Goal: Information Seeking & Learning: Learn about a topic

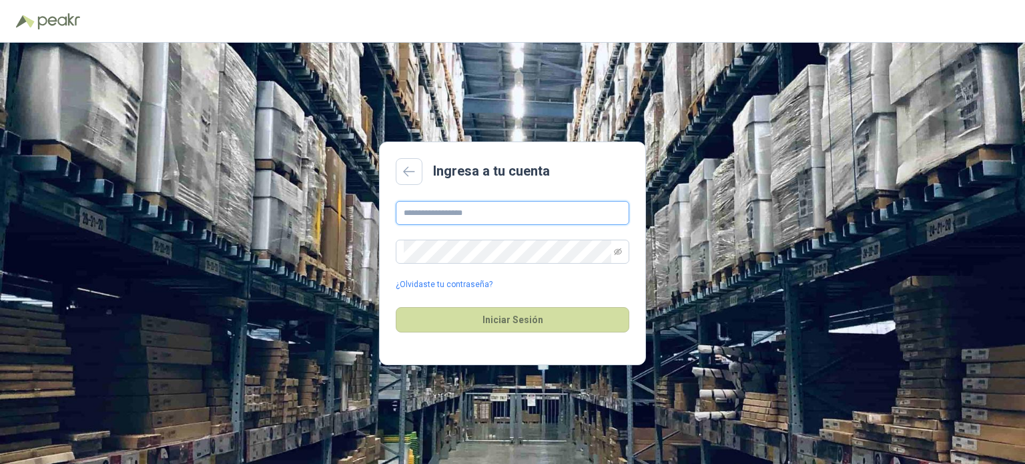
click at [457, 208] on input "text" at bounding box center [513, 213] width 234 height 24
type input "**********"
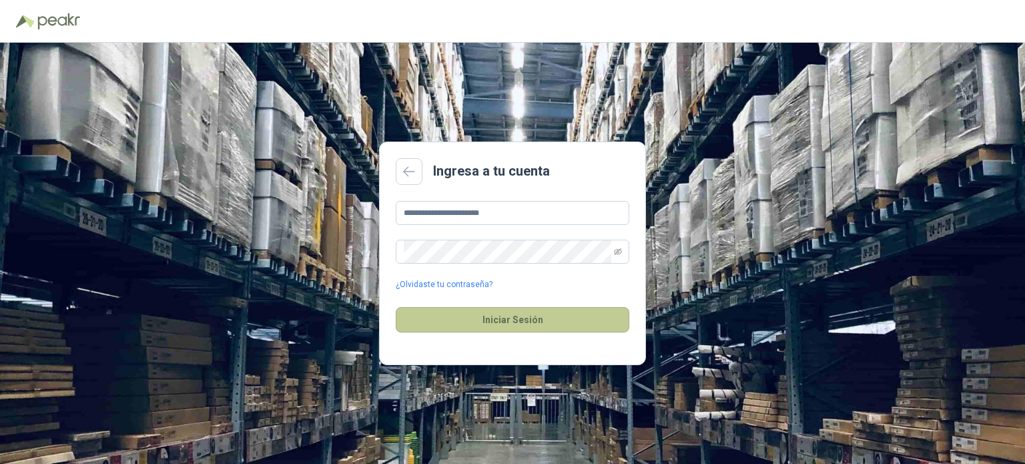
click at [513, 320] on button "Iniciar Sesión" at bounding box center [513, 319] width 234 height 25
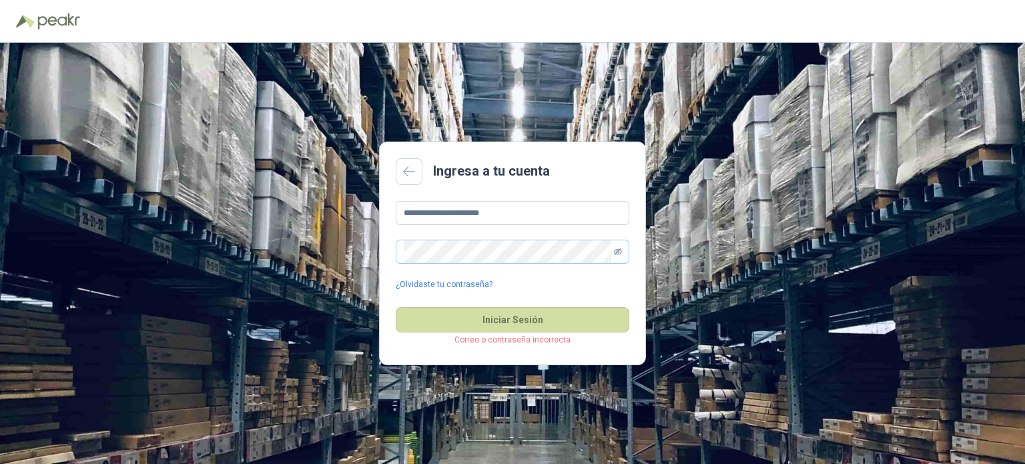
click at [617, 253] on icon "eye-invisible" at bounding box center [618, 251] width 8 height 7
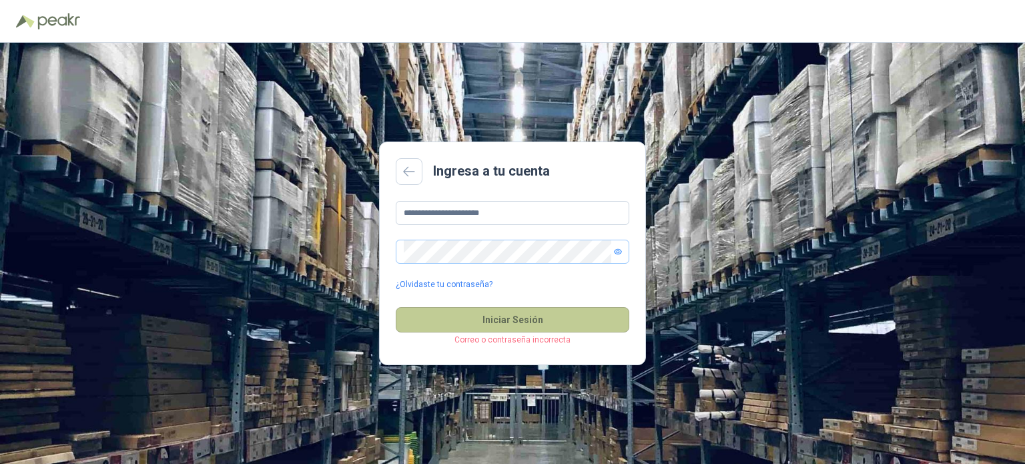
click at [542, 324] on button "Iniciar Sesión" at bounding box center [513, 319] width 234 height 25
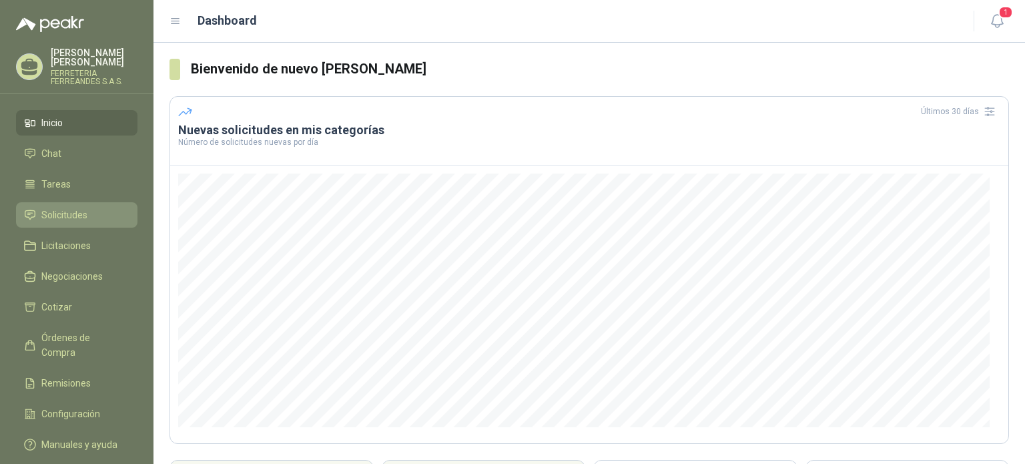
click at [67, 210] on span "Solicitudes" at bounding box center [64, 215] width 46 height 15
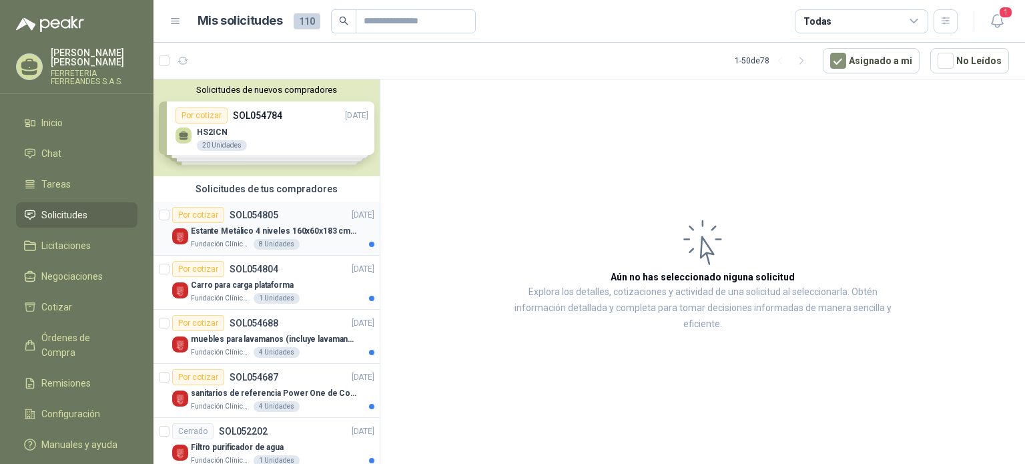
click at [277, 228] on p "Estante Metálico 4 niveles 160x60x183 cm Fixser" at bounding box center [274, 231] width 166 height 13
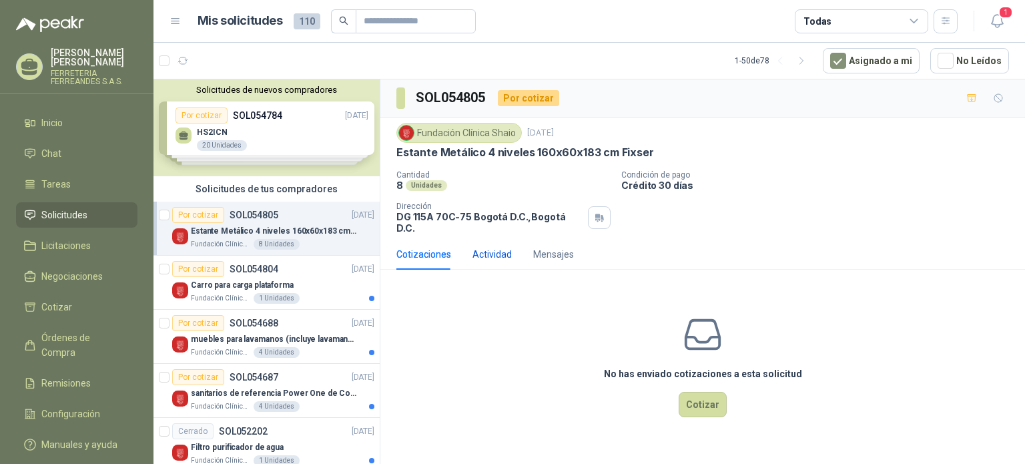
click at [496, 248] on div "Actividad" at bounding box center [492, 254] width 39 height 15
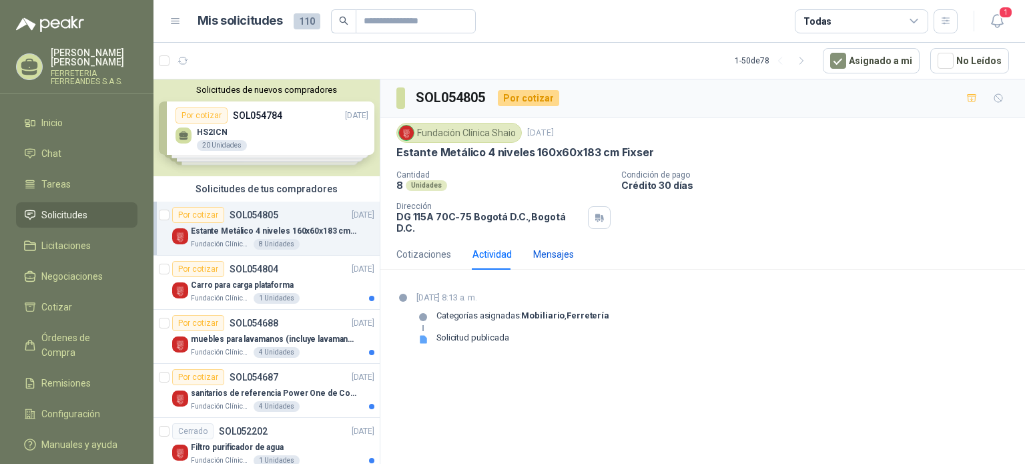
click at [565, 247] on div "Mensajes" at bounding box center [553, 254] width 41 height 15
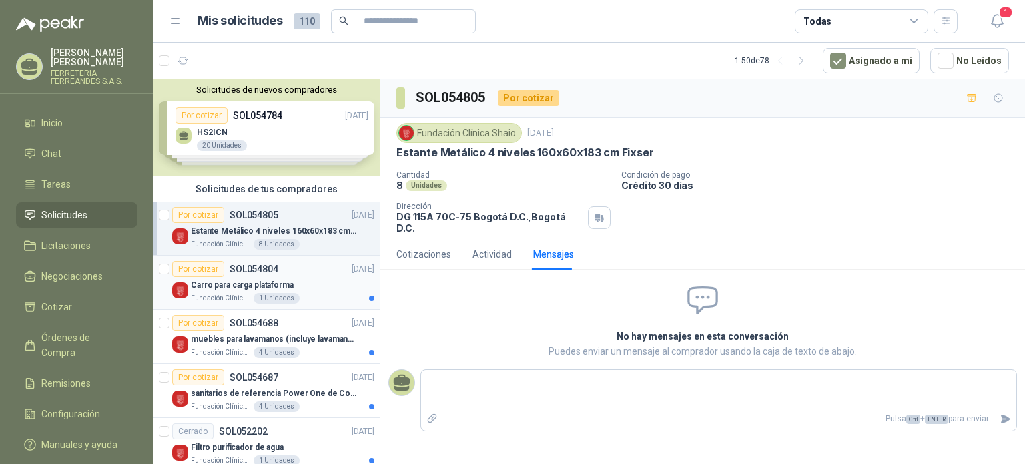
click at [258, 280] on div "Carro para carga plataforma" at bounding box center [283, 285] width 184 height 16
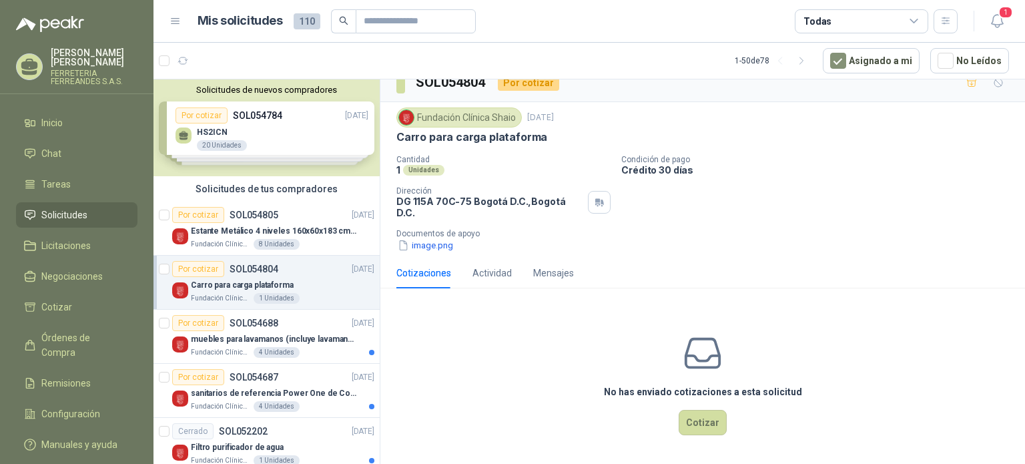
scroll to position [21, 0]
click at [451, 245] on button "image.png" at bounding box center [425, 245] width 58 height 14
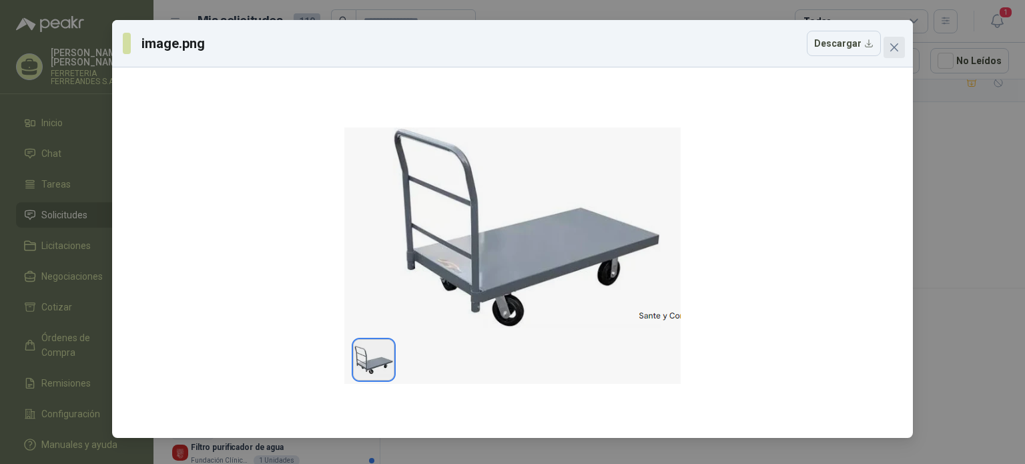
click at [900, 54] on button "Close" at bounding box center [894, 47] width 21 height 21
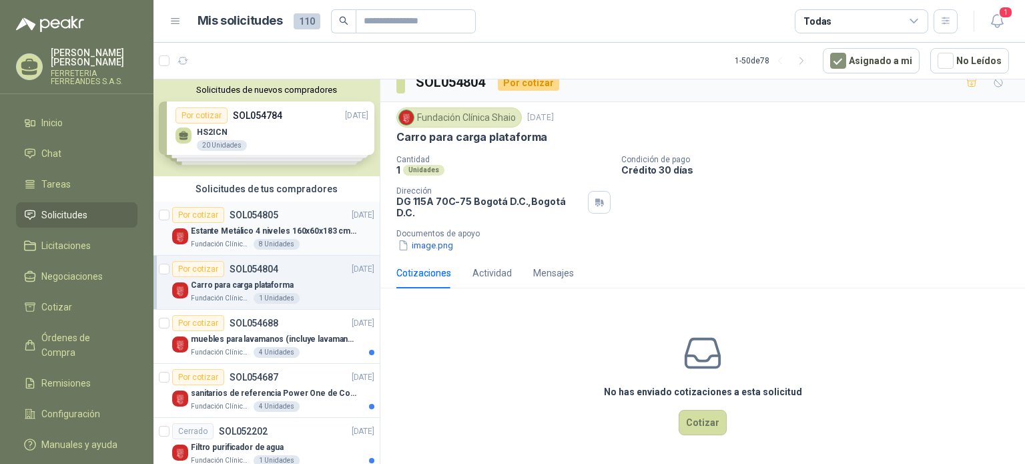
click at [266, 218] on p "SOL054805" at bounding box center [254, 214] width 49 height 9
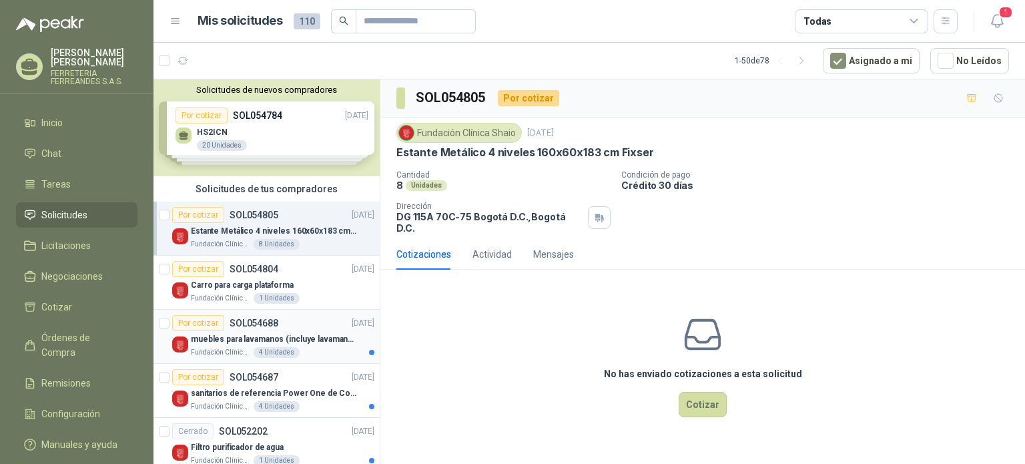
click at [251, 358] on p "Fundación Clínica Shaio" at bounding box center [221, 352] width 60 height 11
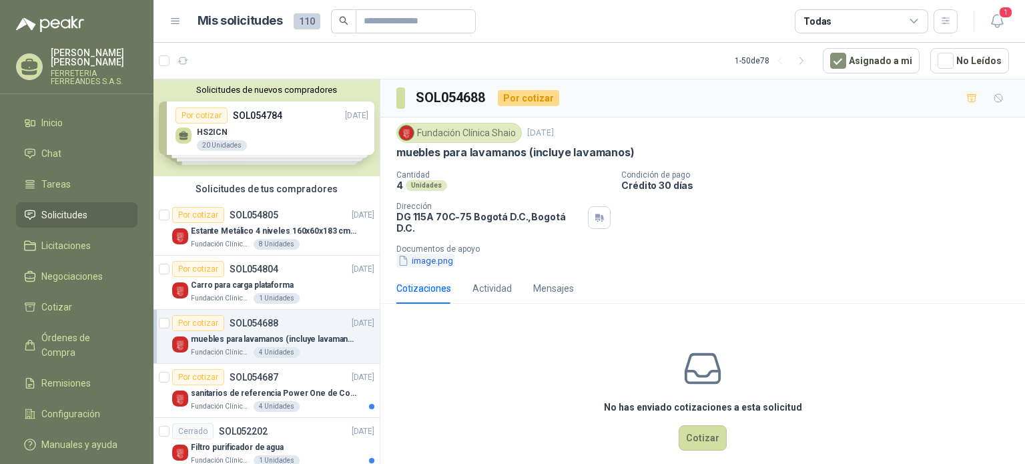
click at [435, 262] on button "image.png" at bounding box center [425, 261] width 58 height 14
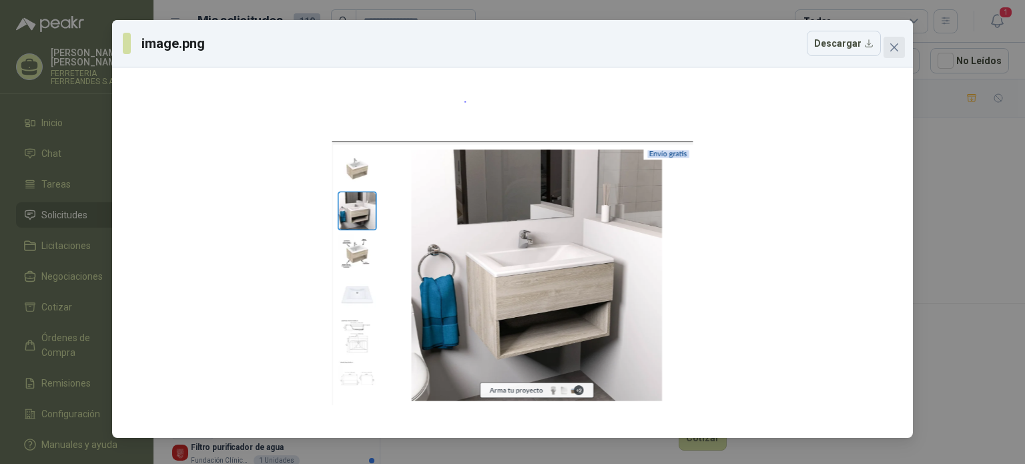
click at [894, 45] on icon "close" at bounding box center [894, 47] width 11 height 11
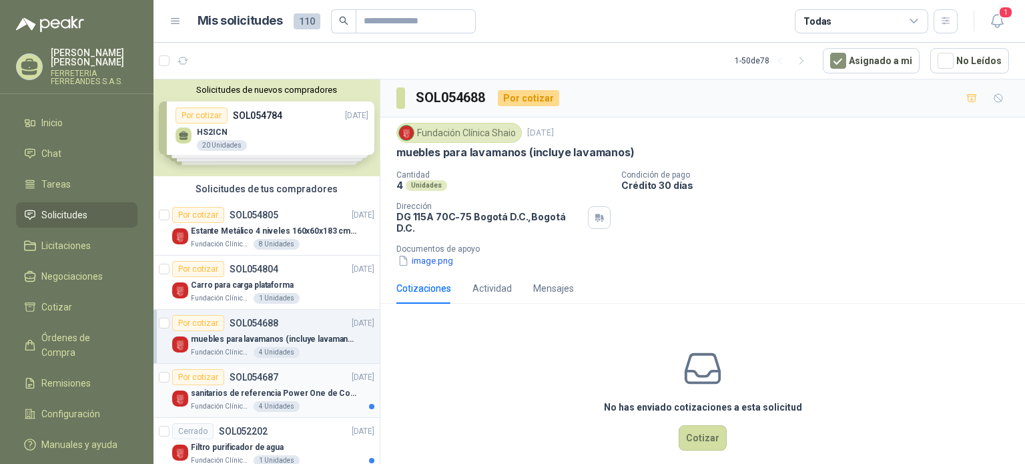
click at [244, 398] on p "sanitarios de referencia Power One de Corona" at bounding box center [274, 393] width 166 height 13
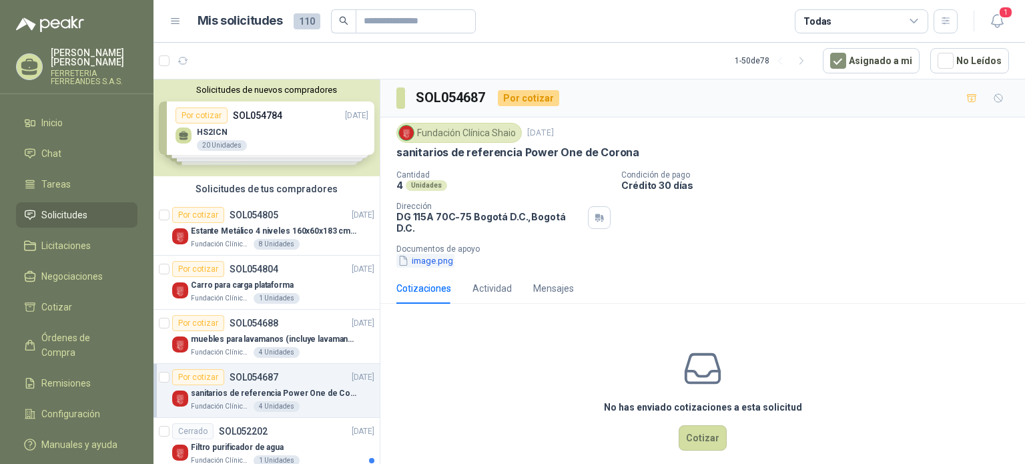
click at [439, 264] on button "image.png" at bounding box center [425, 261] width 58 height 14
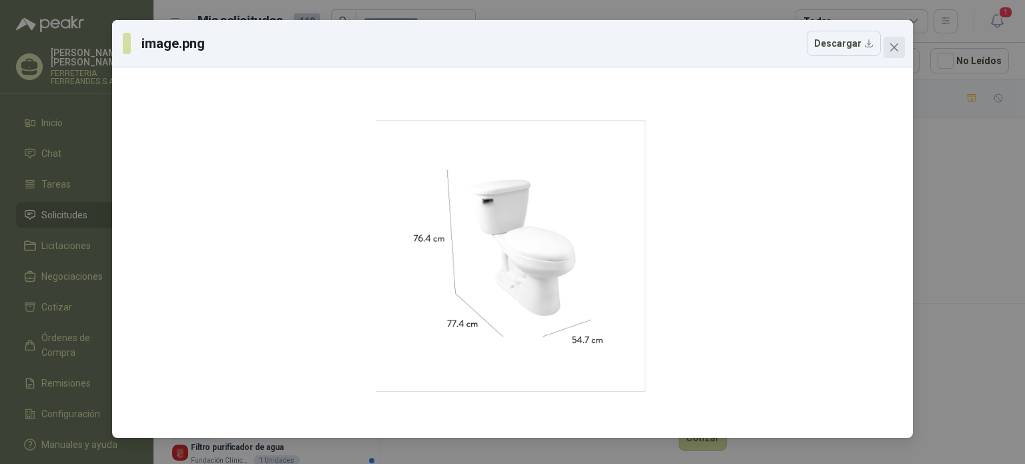
click at [891, 47] on icon "close" at bounding box center [894, 47] width 11 height 11
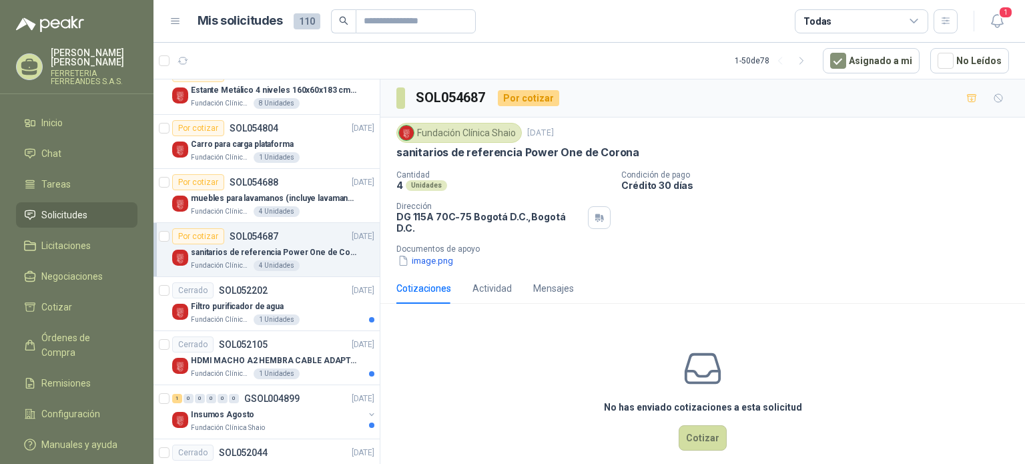
scroll to position [158, 0]
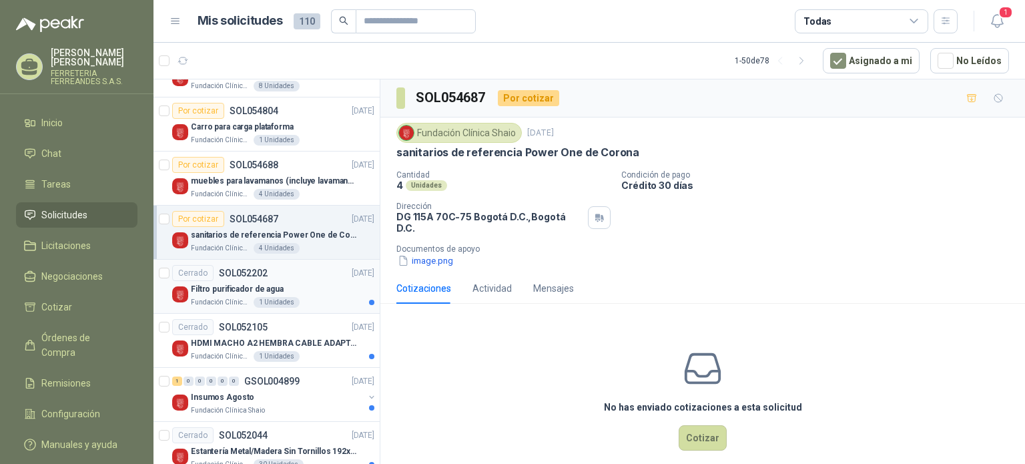
click at [254, 296] on p "Filtro purificador de agua" at bounding box center [237, 289] width 93 height 13
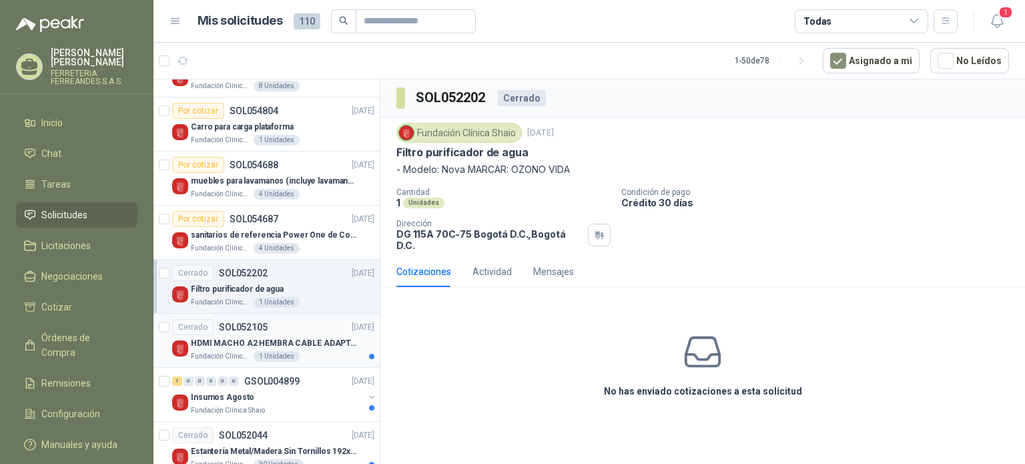
click at [236, 351] on div "HDMI MACHO A2 HEMBRA CABLE ADAPTADOR CONVERTIDOR FOR MONIT" at bounding box center [283, 343] width 184 height 16
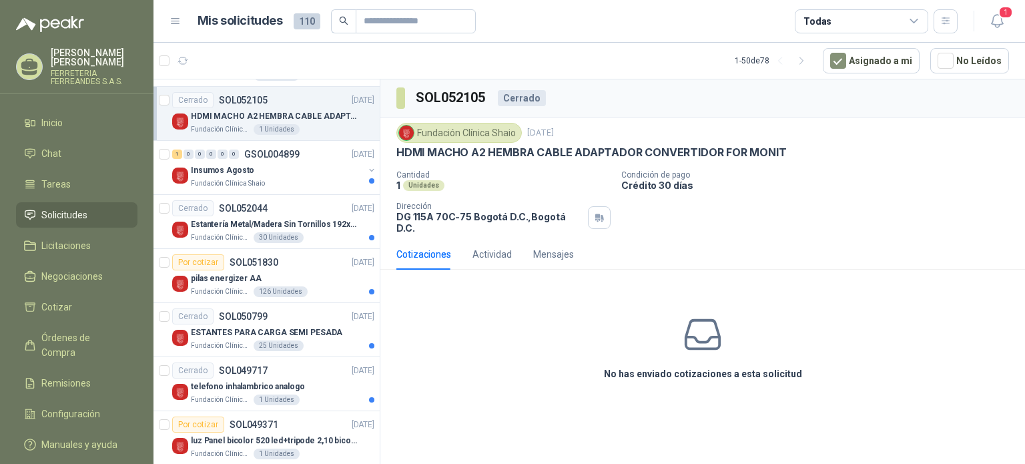
scroll to position [406, 0]
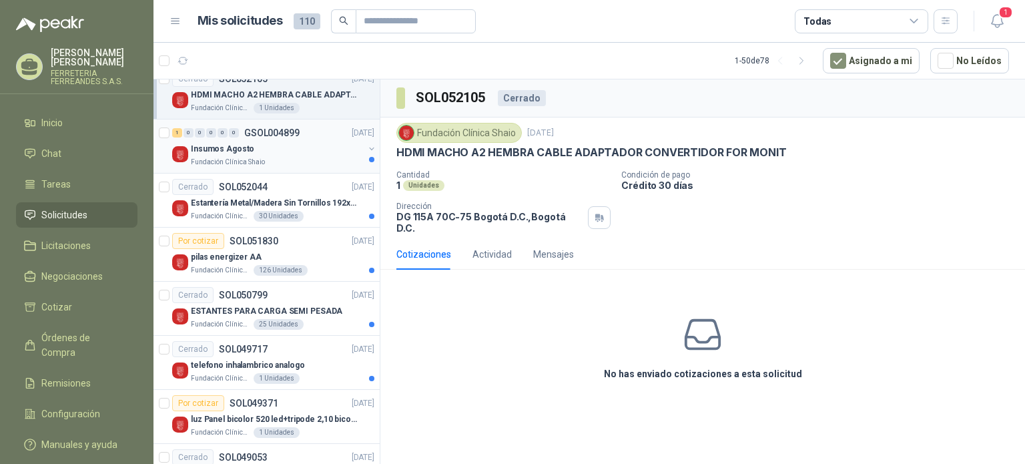
click at [265, 168] on p "Fundación Clínica Shaio" at bounding box center [228, 162] width 74 height 11
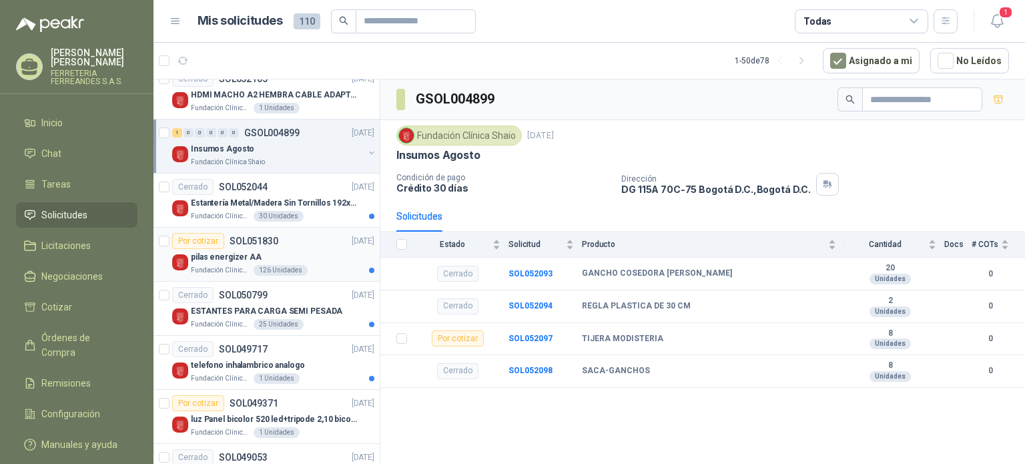
click at [262, 264] on p "pilas energizer AA" at bounding box center [226, 257] width 71 height 13
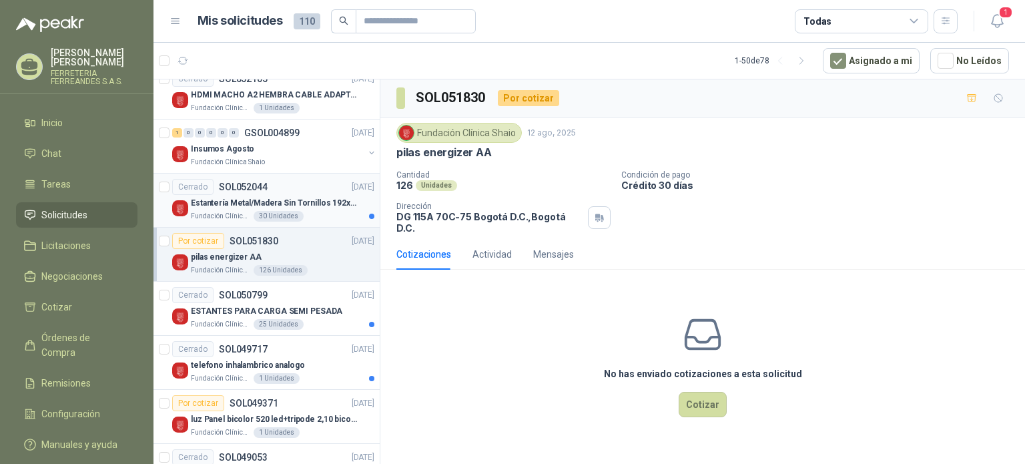
click at [266, 195] on div "Cerrado SOL052044" at bounding box center [219, 187] width 95 height 16
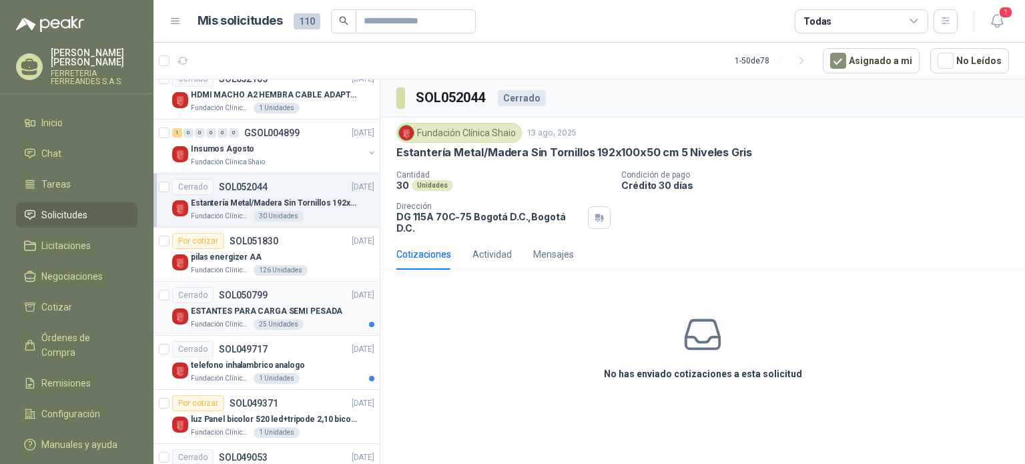
click at [274, 318] on p "ESTANTES PARA CARGA SEMI PESADA" at bounding box center [267, 311] width 152 height 13
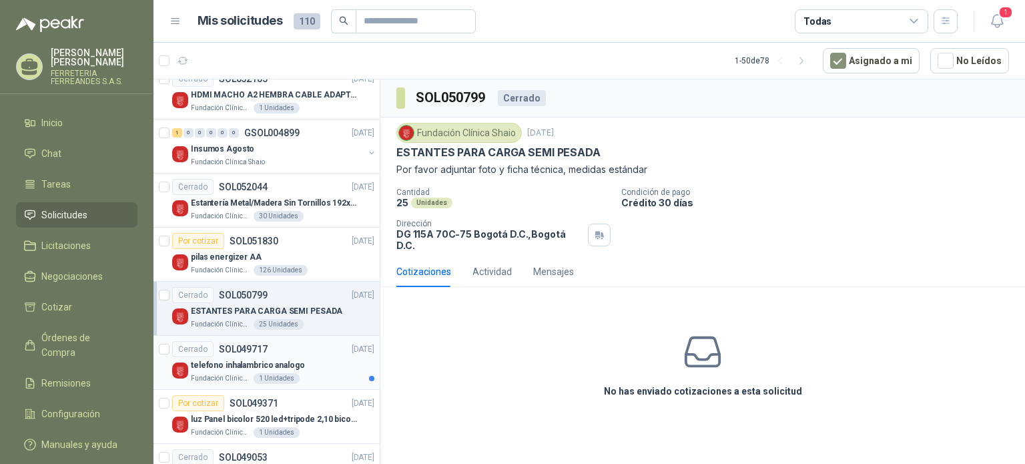
click at [268, 372] on p "telefono inhalambrico analogo" at bounding box center [248, 365] width 114 height 13
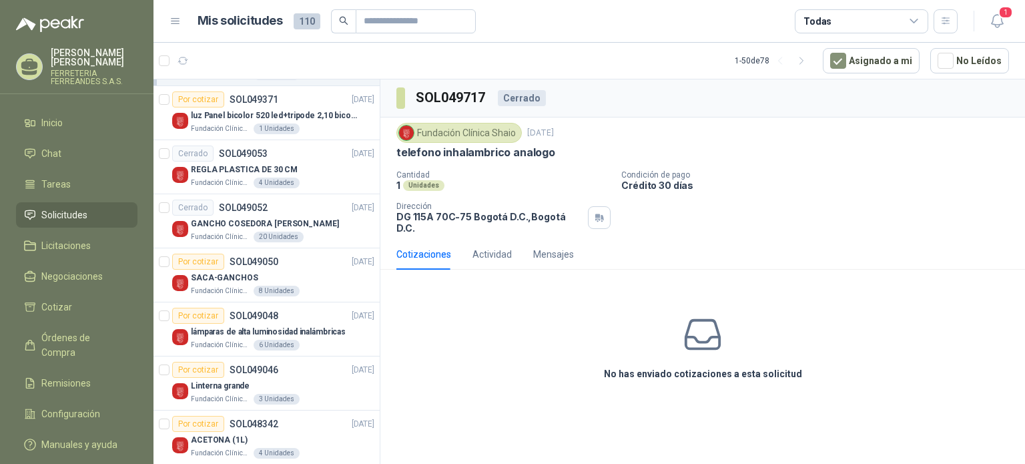
scroll to position [719, 0]
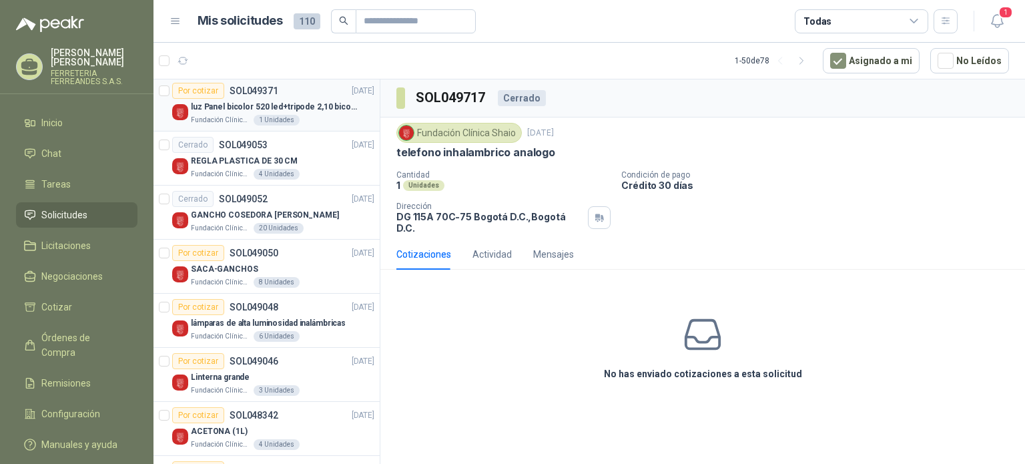
click at [282, 113] on p "luz Panel bicolor 520 led+tripode 2,10 bicolor," at bounding box center [274, 107] width 166 height 13
click at [273, 180] on div "Fundación Clínica Shaio 4 Unidades" at bounding box center [283, 174] width 184 height 11
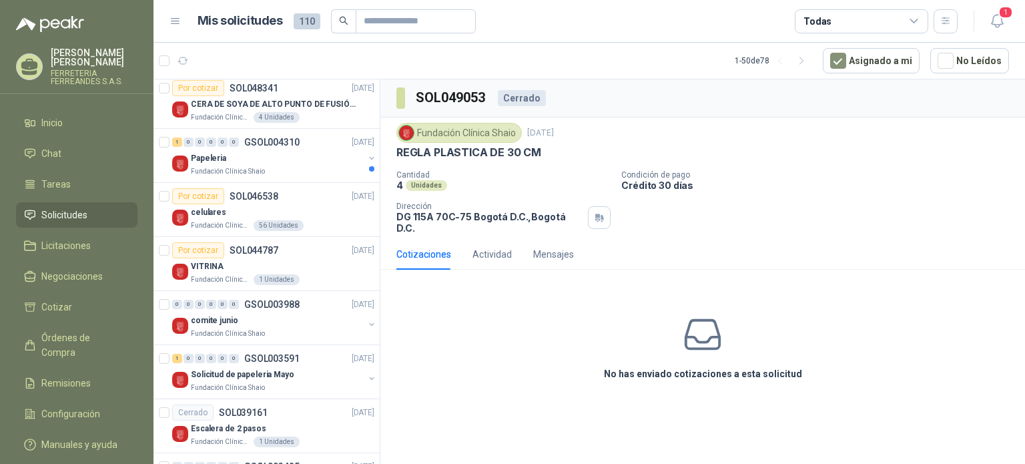
scroll to position [1049, 0]
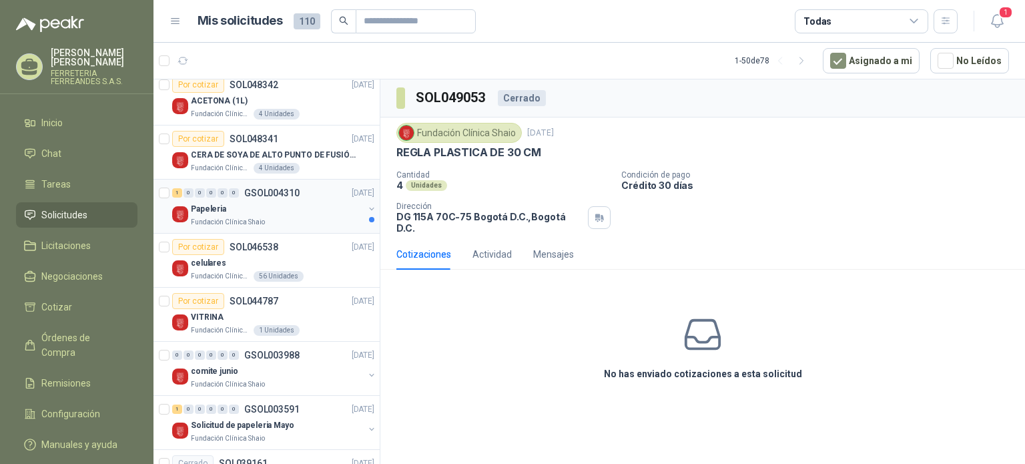
click at [286, 217] on div "Papeleria" at bounding box center [277, 209] width 173 height 16
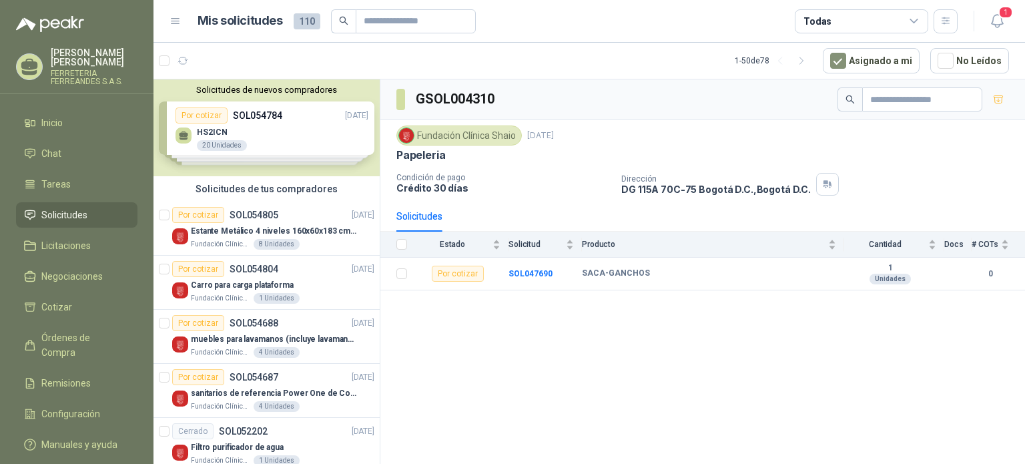
click at [278, 128] on div "Solicitudes de nuevos compradores Por cotizar SOL054784 [DATE] HS2ICN 20 Unidad…" at bounding box center [267, 127] width 226 height 97
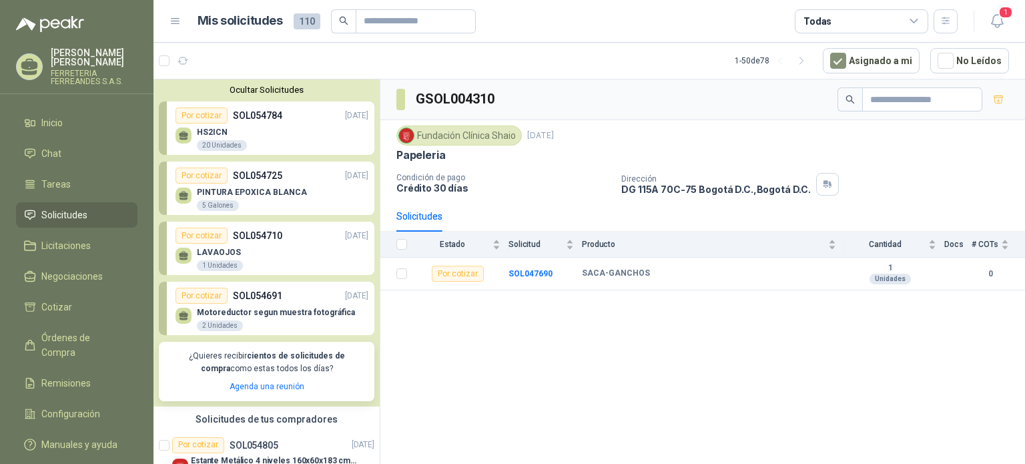
click at [275, 194] on p "PINTURA EPOXICA BLANCA" at bounding box center [252, 192] width 110 height 9
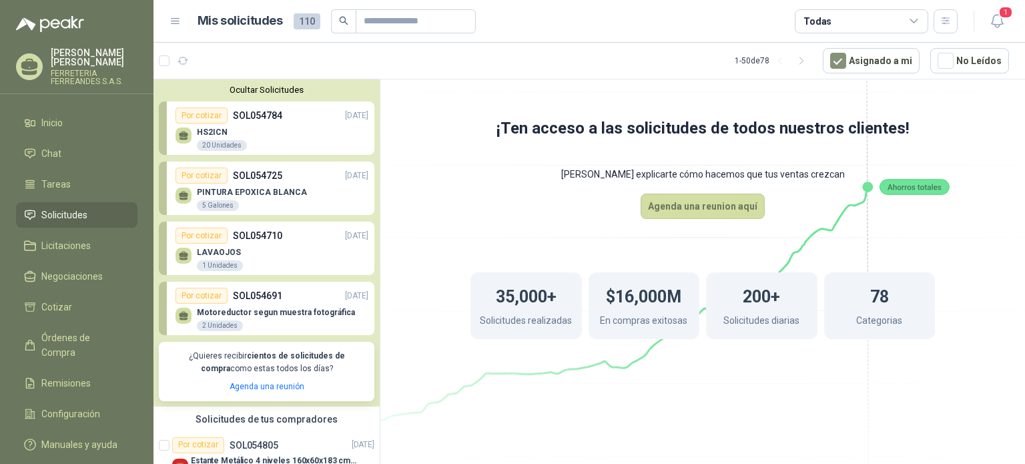
click at [212, 178] on div "Por cotizar" at bounding box center [202, 176] width 52 height 16
click at [219, 197] on p "PINTURA EPOXICA BLANCA" at bounding box center [252, 192] width 110 height 9
click at [238, 192] on p "PINTURA EPOXICA BLANCA" at bounding box center [252, 192] width 110 height 9
click at [243, 253] on p "LAVAOJOS" at bounding box center [220, 252] width 46 height 9
click at [222, 311] on p "Motoreductor segun muestra fotográfica" at bounding box center [276, 312] width 158 height 9
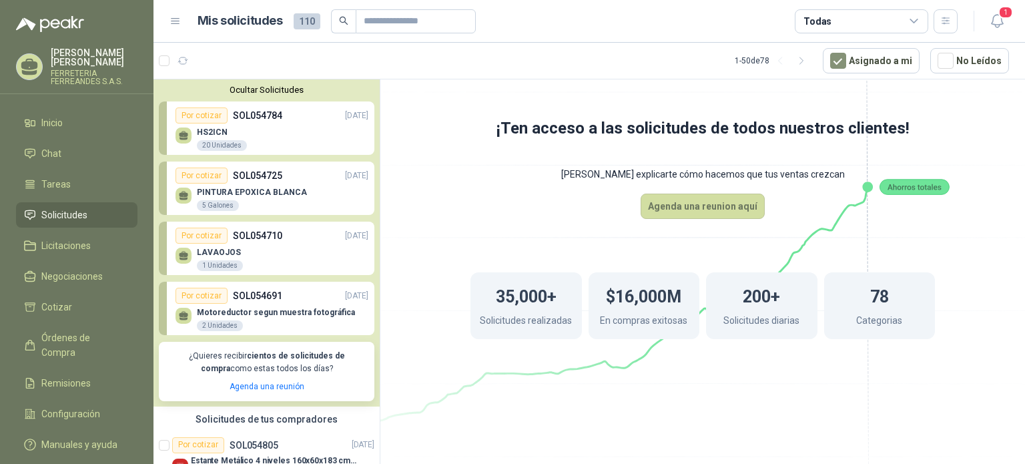
click at [213, 251] on p "LAVAOJOS" at bounding box center [220, 252] width 46 height 9
click at [219, 197] on p "PINTURA EPOXICA BLANCA" at bounding box center [252, 192] width 110 height 9
click at [293, 94] on button "Ocultar Solicitudes" at bounding box center [267, 90] width 216 height 10
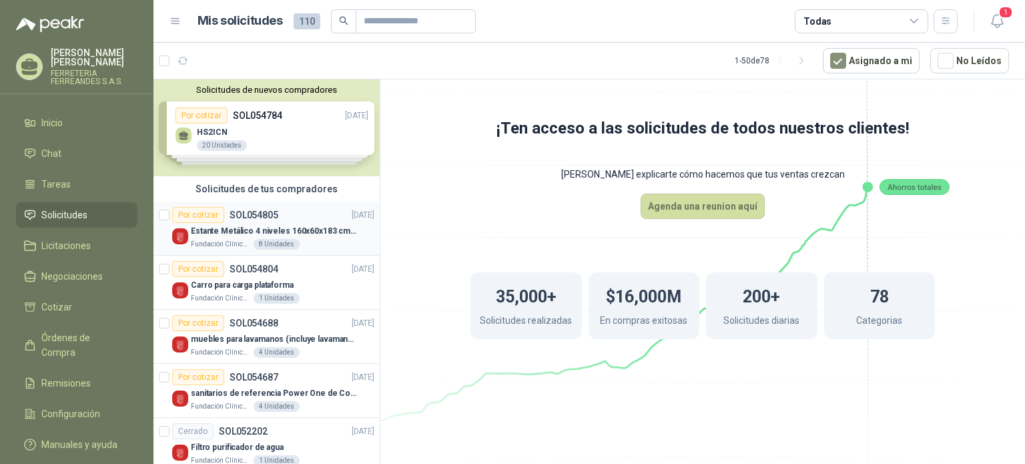
click at [285, 221] on div "Por cotizar SOL054805 [DATE]" at bounding box center [273, 215] width 202 height 16
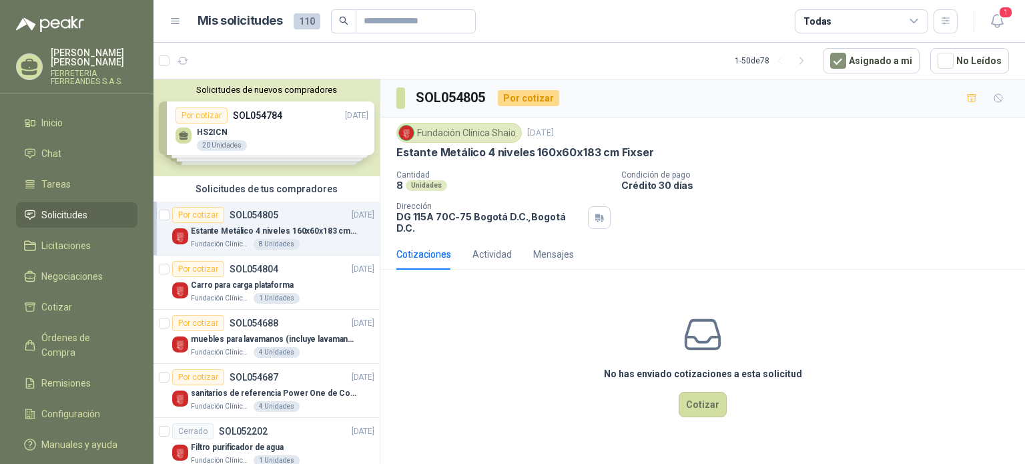
click at [258, 118] on div "Solicitudes de nuevos compradores Por cotizar SOL054784 [DATE] HS2ICN 20 Unidad…" at bounding box center [267, 127] width 226 height 97
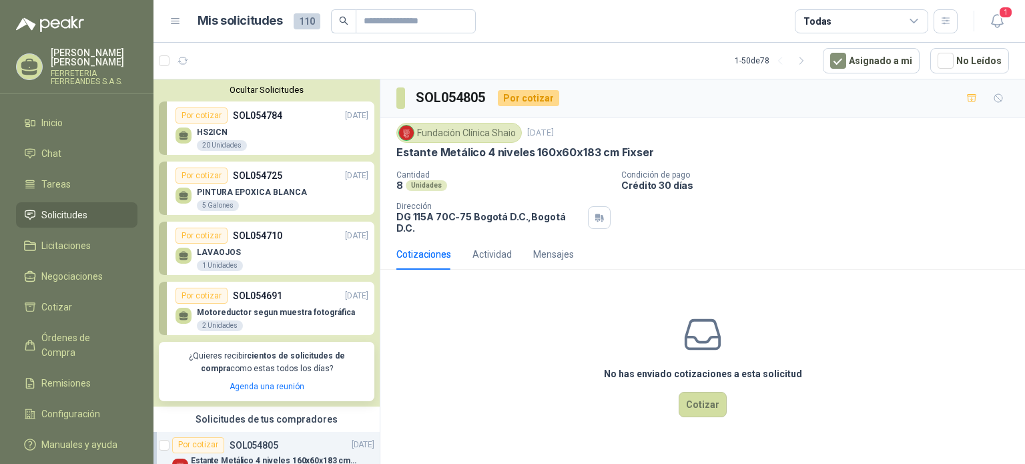
click at [221, 197] on p "PINTURA EPOXICA BLANCA" at bounding box center [252, 192] width 110 height 9
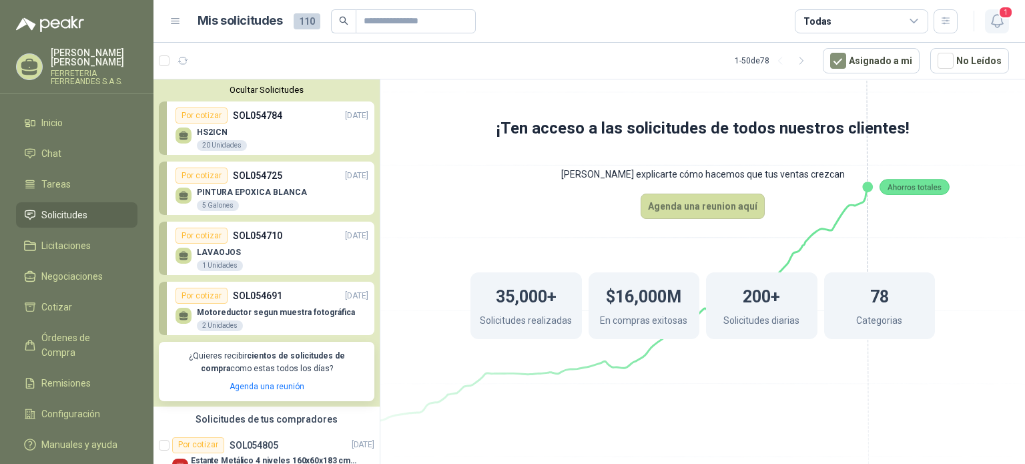
click at [1004, 19] on span "1" at bounding box center [1006, 12] width 15 height 13
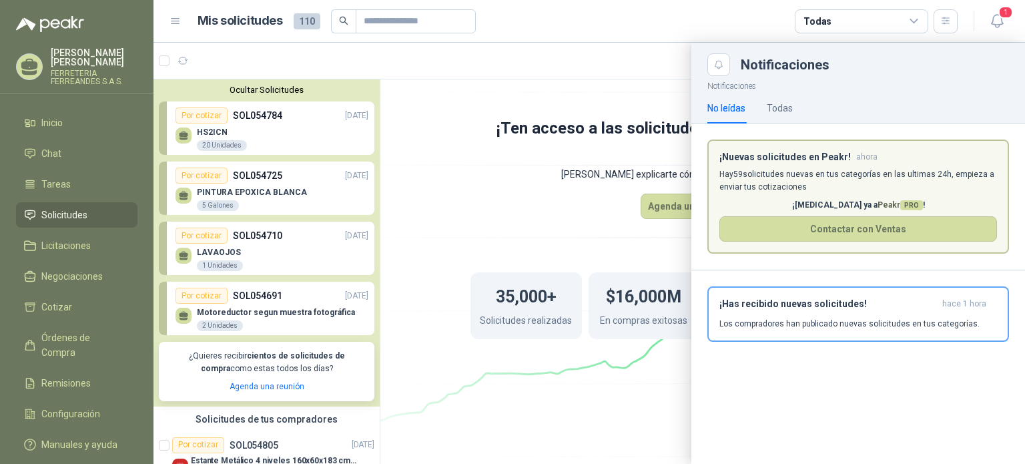
click at [868, 194] on p "Hay 59 solicitudes nuevas en tus categorías en las ultimas 24h, empieza a envia…" at bounding box center [859, 180] width 278 height 25
click at [833, 210] on p "¡[MEDICAL_DATA] ya a Peakr PRO !" at bounding box center [859, 205] width 278 height 13
click at [934, 234] on button "Contactar con Ventas" at bounding box center [859, 228] width 278 height 25
click at [1007, 15] on span "1" at bounding box center [1006, 12] width 15 height 13
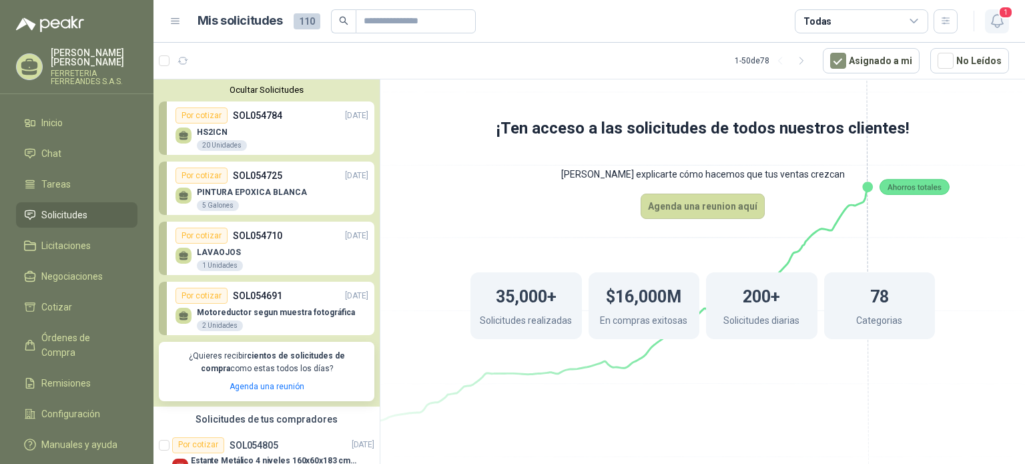
click at [1004, 15] on span "1" at bounding box center [1006, 12] width 15 height 13
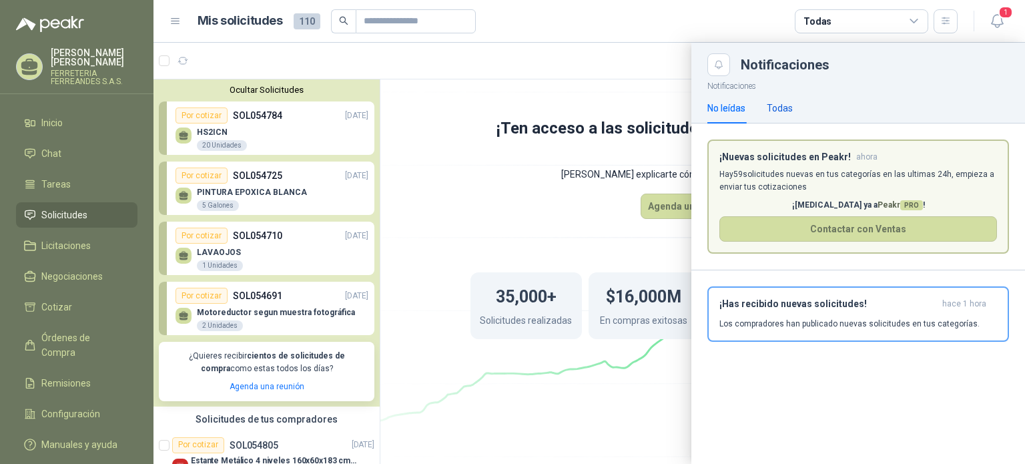
click at [771, 109] on div "Todas" at bounding box center [780, 108] width 26 height 15
click at [724, 108] on div "No leídas" at bounding box center [726, 108] width 38 height 15
click at [794, 330] on p "Los compradores han publicado nuevas solicitudes en tus categorías." at bounding box center [850, 324] width 260 height 12
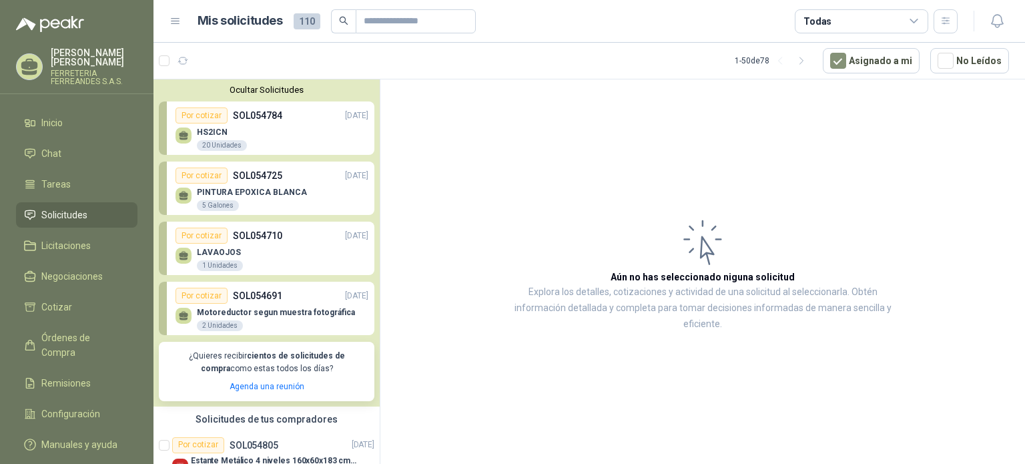
click at [257, 197] on p "PINTURA EPOXICA BLANCA" at bounding box center [252, 192] width 110 height 9
